Goal: Find contact information: Obtain details needed to contact an individual or organization

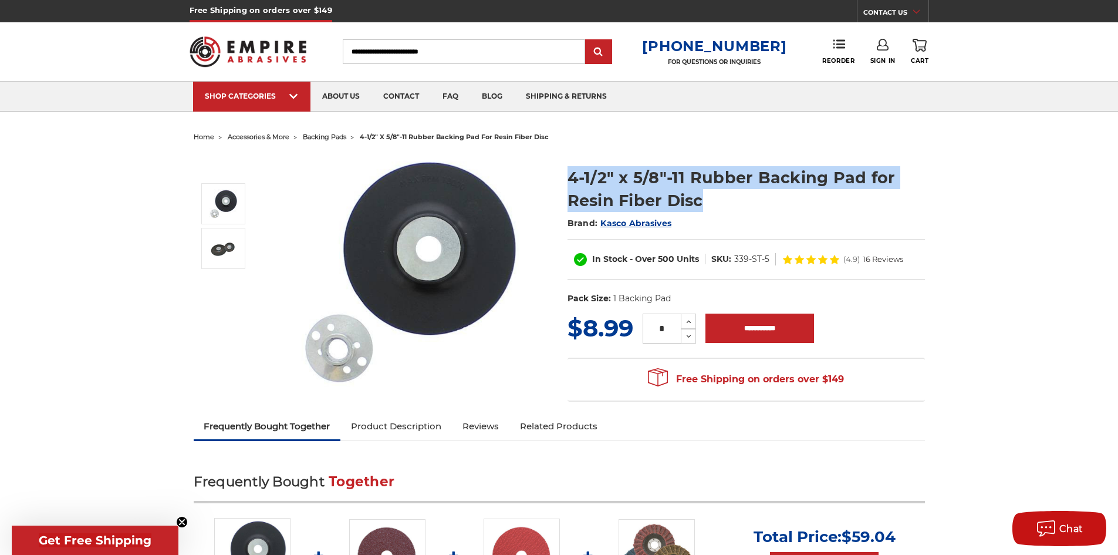
drag, startPoint x: 564, startPoint y: 173, endPoint x: 708, endPoint y: 204, distance: 147.1
click at [708, 204] on section "4-1/2" x 5/8"-11 Rubber Backing Pad for Resin Fiber Disc Brand: Kasco Abrasives…" at bounding box center [746, 232] width 374 height 157
copy h1 "4-1/2" x 5/8"-11 Rubber Backing Pad for Resin Fiber Disc"
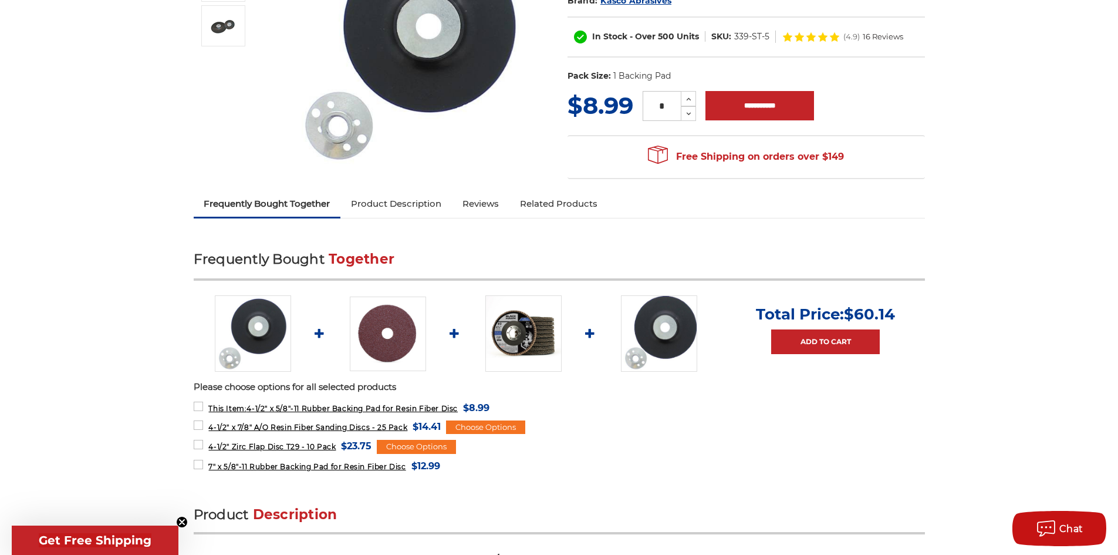
scroll to position [235, 0]
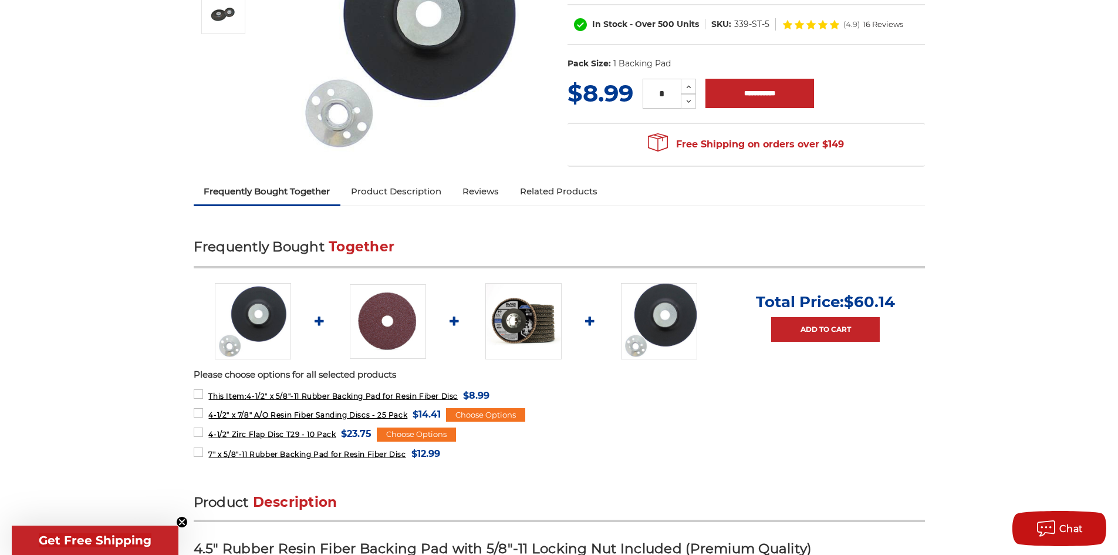
click at [398, 194] on link "Product Description" at bounding box center [395, 191] width 111 height 26
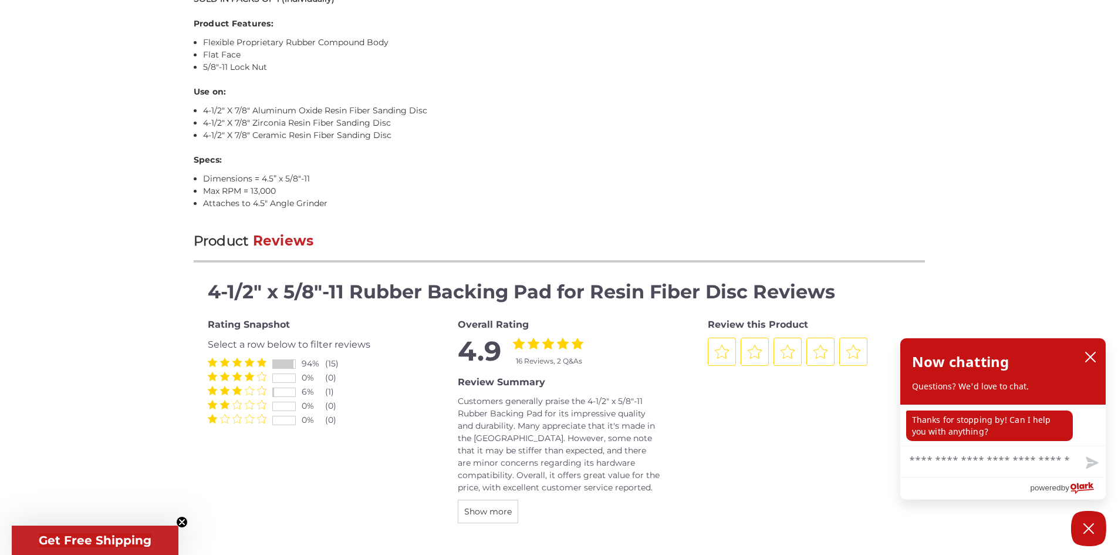
scroll to position [891, 0]
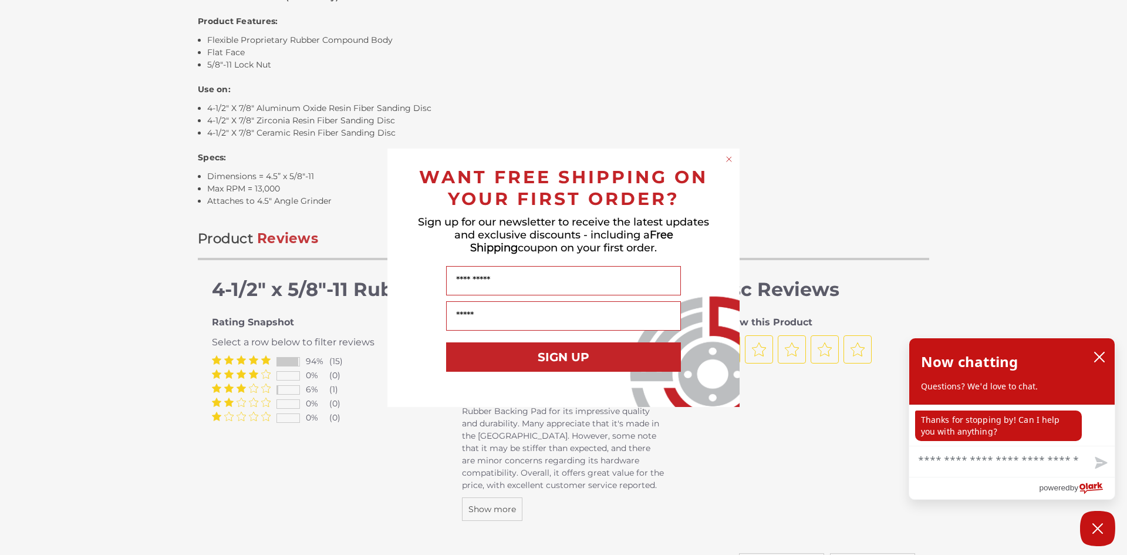
click at [236, 417] on div "Close dialog WANT FREE SHIPPING ON YOUR FIRST ORDER? Sign up for our newsletter…" at bounding box center [563, 277] width 1127 height 555
click at [231, 415] on div "Close dialog WANT FREE SHIPPING ON YOUR FIRST ORDER? Sign up for our newsletter…" at bounding box center [563, 277] width 1127 height 555
click at [729, 158] on icon "Close dialog" at bounding box center [728, 159] width 5 height 5
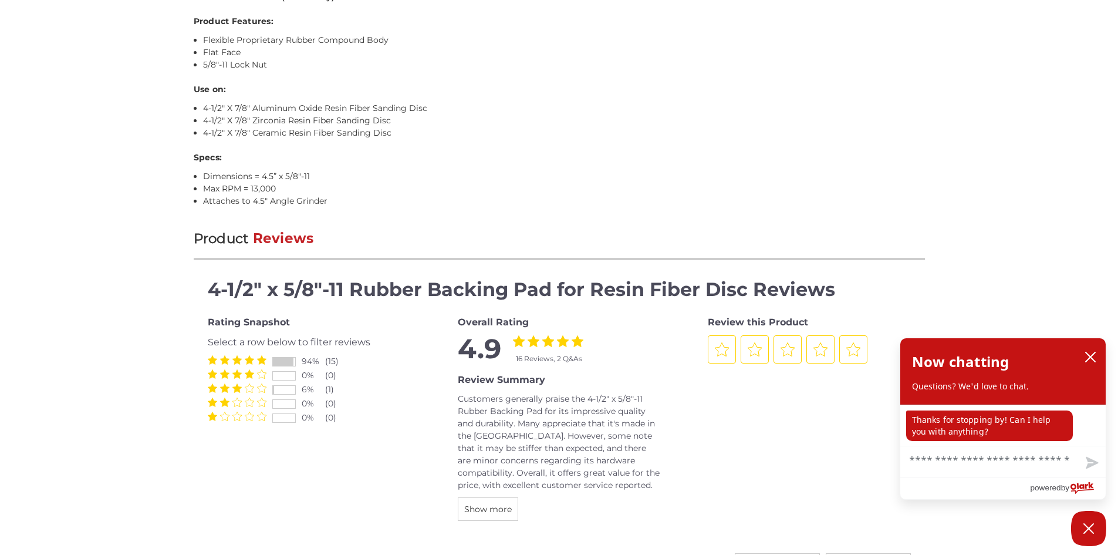
click at [253, 418] on icon "4 Stars" at bounding box center [249, 415] width 9 height 9
click at [211, 418] on icon "1 Star" at bounding box center [212, 415] width 9 height 9
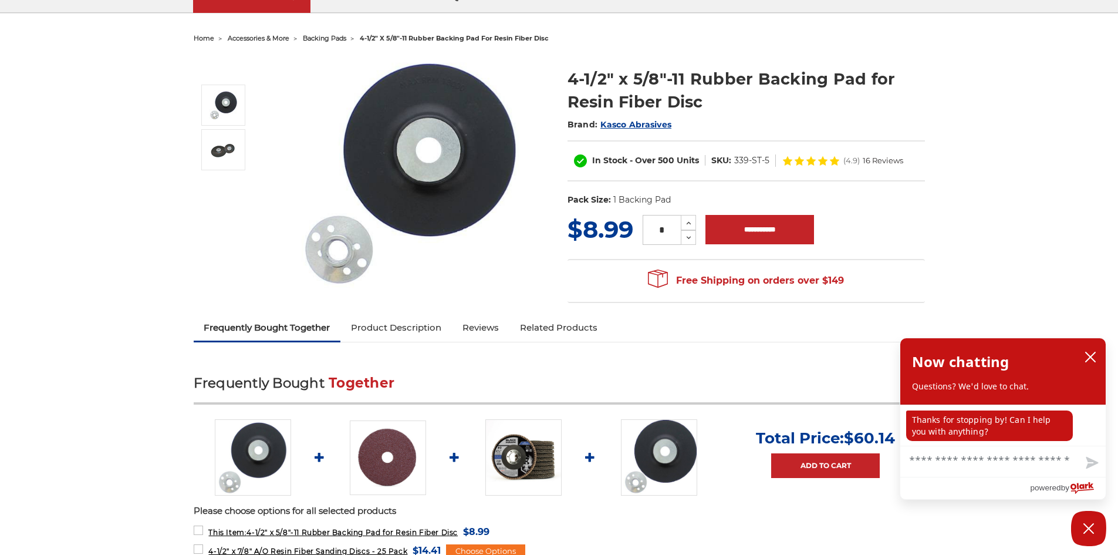
scroll to position [0, 0]
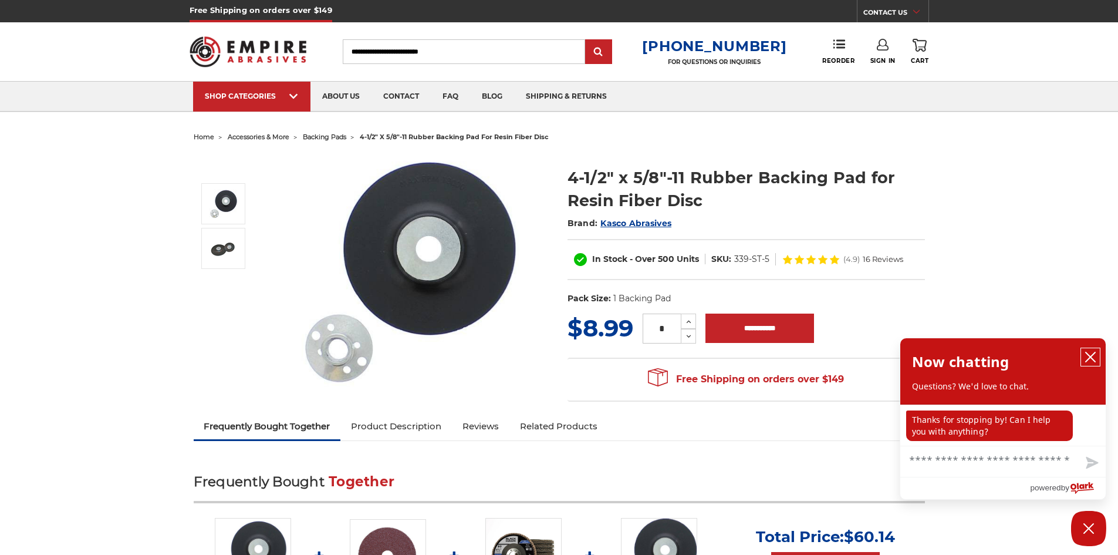
click at [1096, 356] on icon "close chatbox" at bounding box center [1090, 357] width 12 height 12
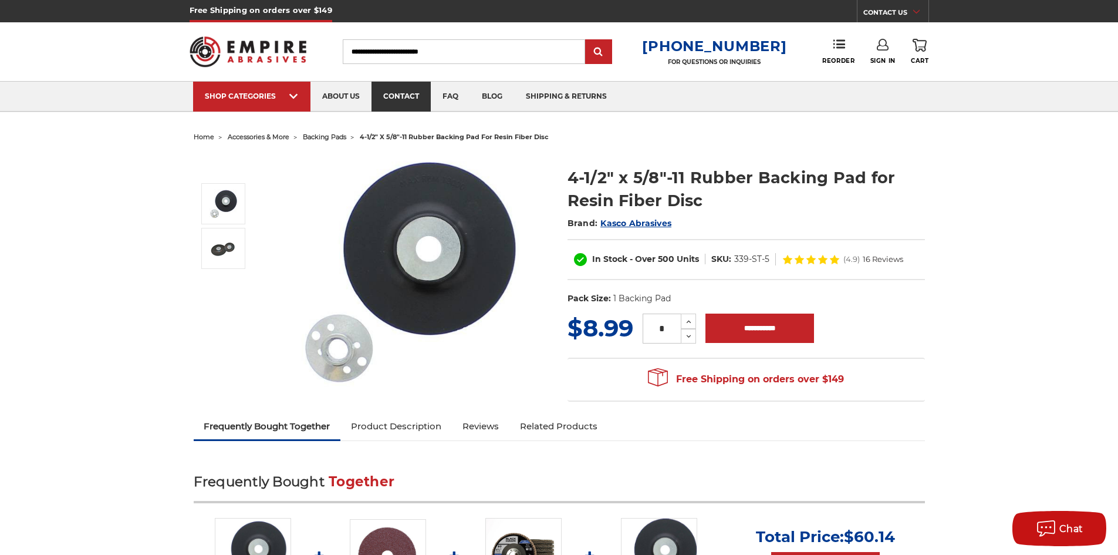
click at [395, 92] on link "contact" at bounding box center [400, 97] width 59 height 30
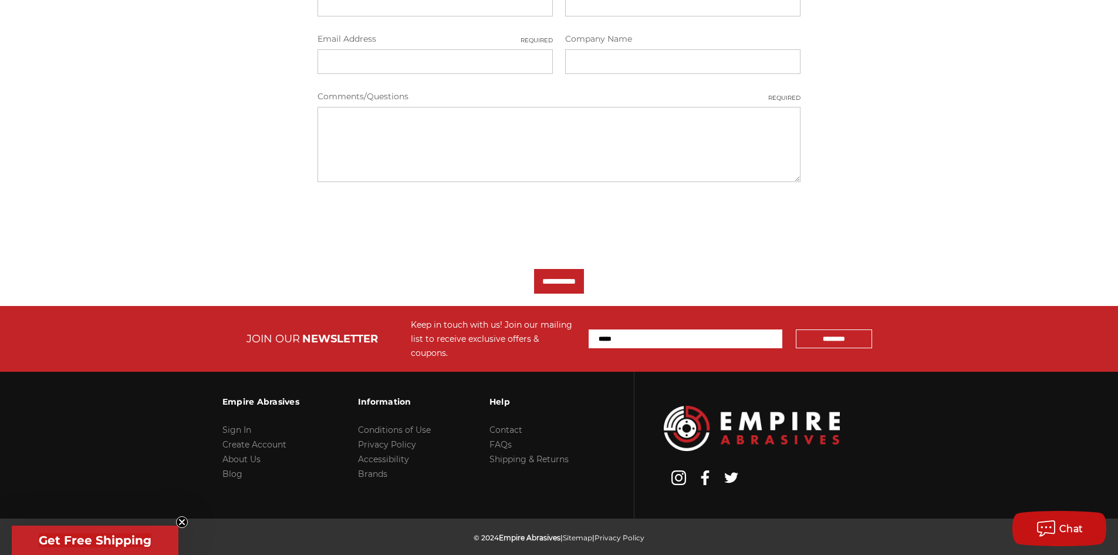
scroll to position [441, 0]
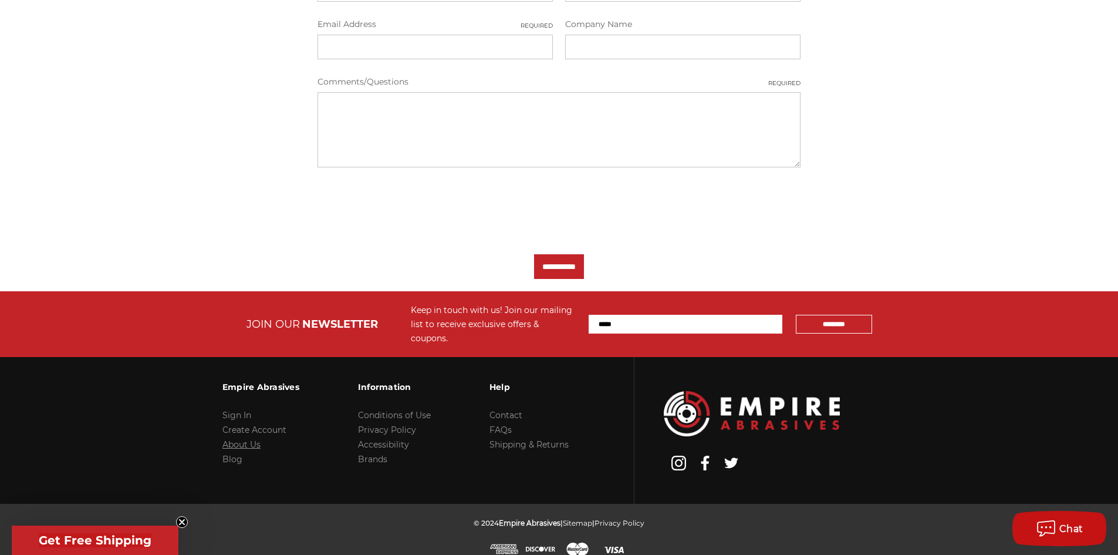
click at [248, 439] on link "About Us" at bounding box center [241, 444] width 38 height 11
